Goal: Task Accomplishment & Management: Manage account settings

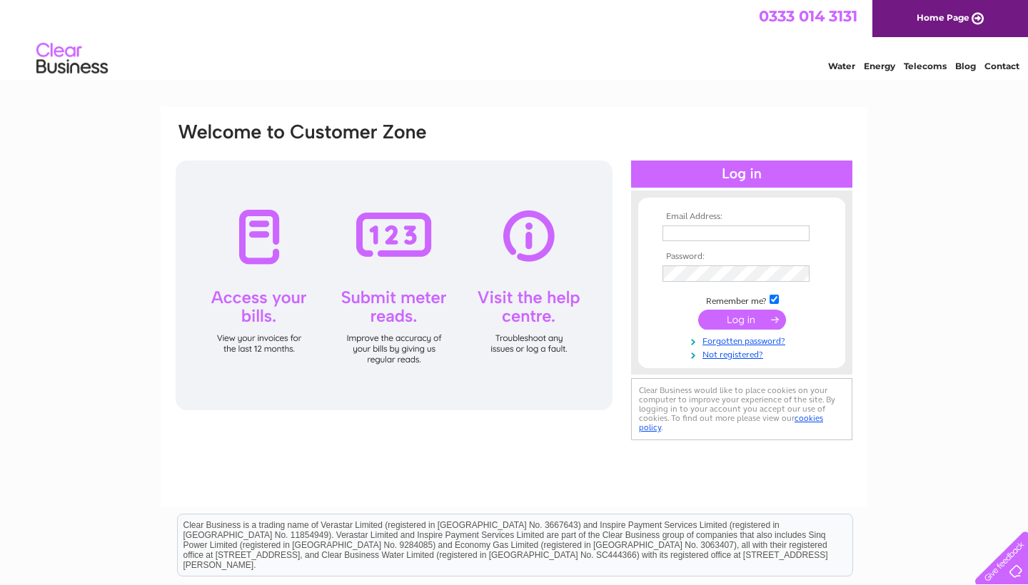
type input "wjkcarter@yahoo.co.uk"
click at [719, 323] on input "submit" at bounding box center [742, 321] width 88 height 20
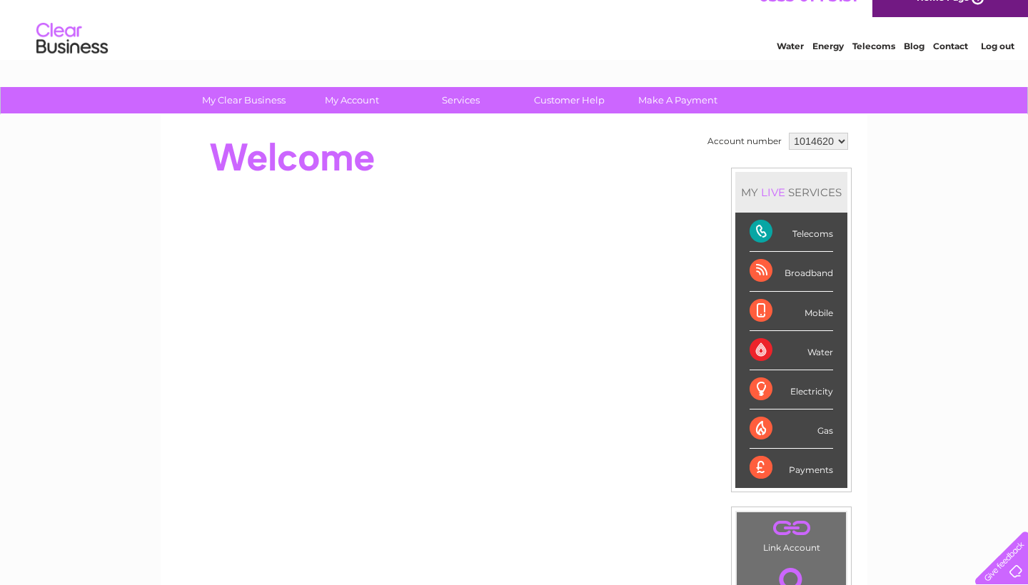
scroll to position [24, 0]
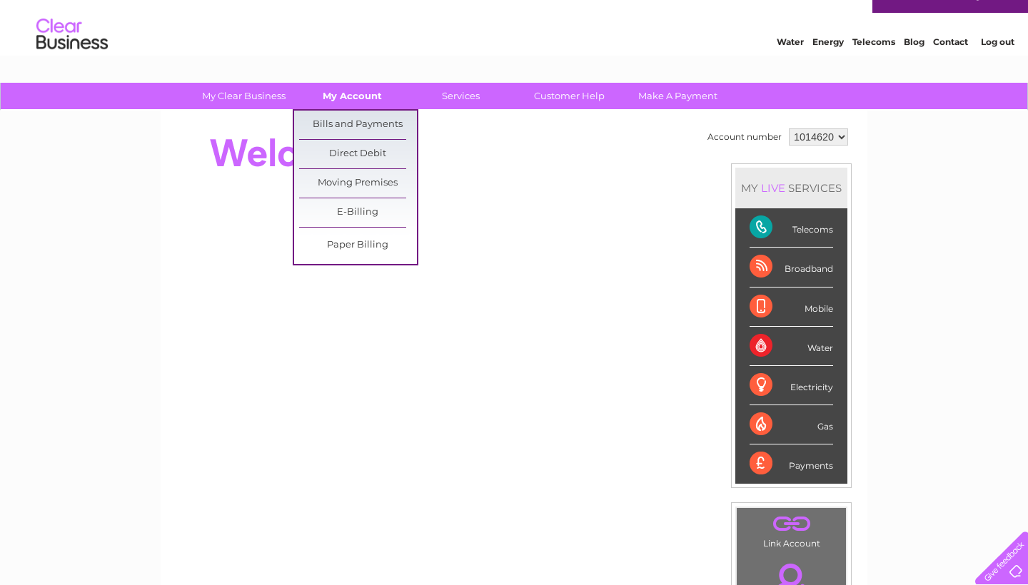
click at [355, 94] on link "My Account" at bounding box center [352, 96] width 118 height 26
click at [363, 123] on link "Bills and Payments" at bounding box center [358, 125] width 118 height 29
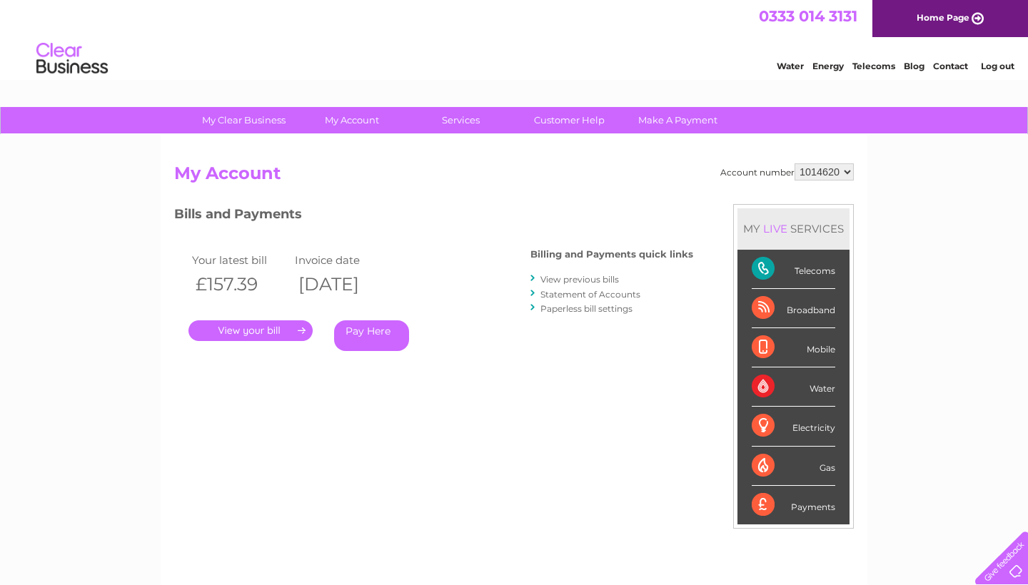
click at [260, 330] on link "." at bounding box center [250, 330] width 124 height 21
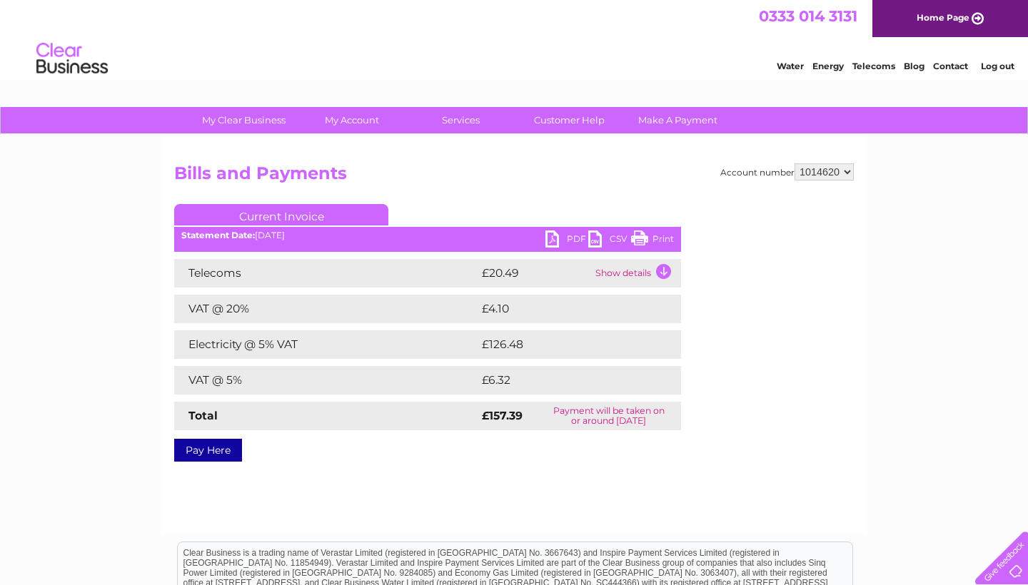
click at [574, 237] on link "PDF" at bounding box center [566, 241] width 43 height 21
click at [547, 241] on link "PDF" at bounding box center [566, 241] width 43 height 21
click at [1006, 66] on link "Log out" at bounding box center [998, 66] width 34 height 11
